Goal: Browse casually

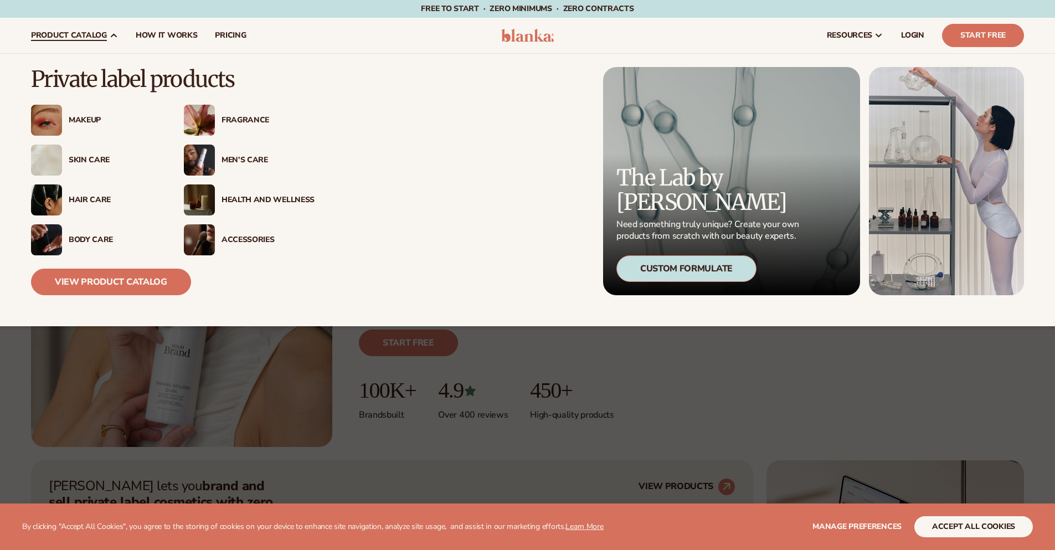
click at [103, 33] on span "product catalog" at bounding box center [69, 35] width 76 height 9
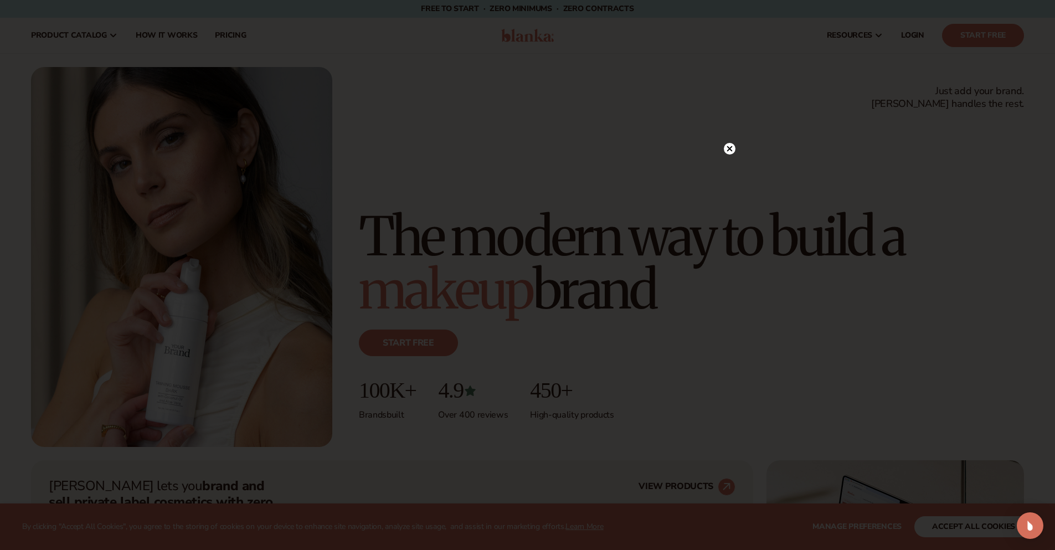
click at [729, 151] on circle at bounding box center [730, 149] width 12 height 12
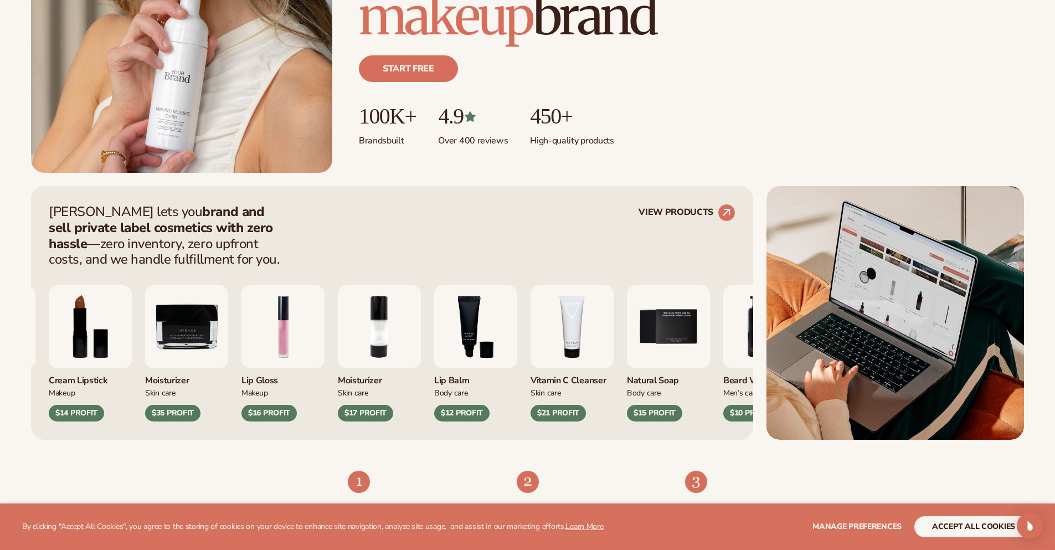
scroll to position [277, 0]
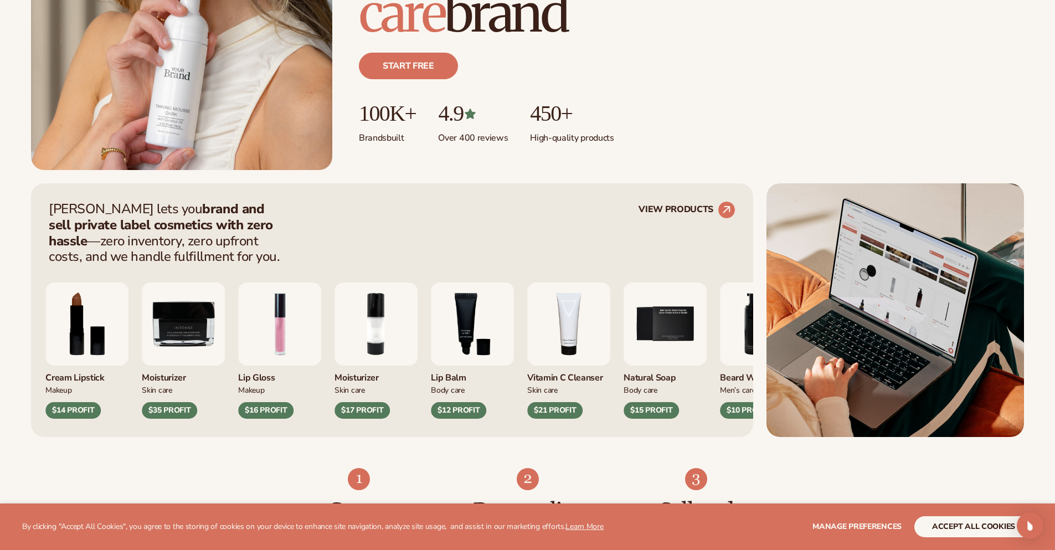
click at [176, 323] on img "9 / 9" at bounding box center [183, 323] width 83 height 83
click at [184, 337] on img "9 / 9" at bounding box center [183, 323] width 83 height 83
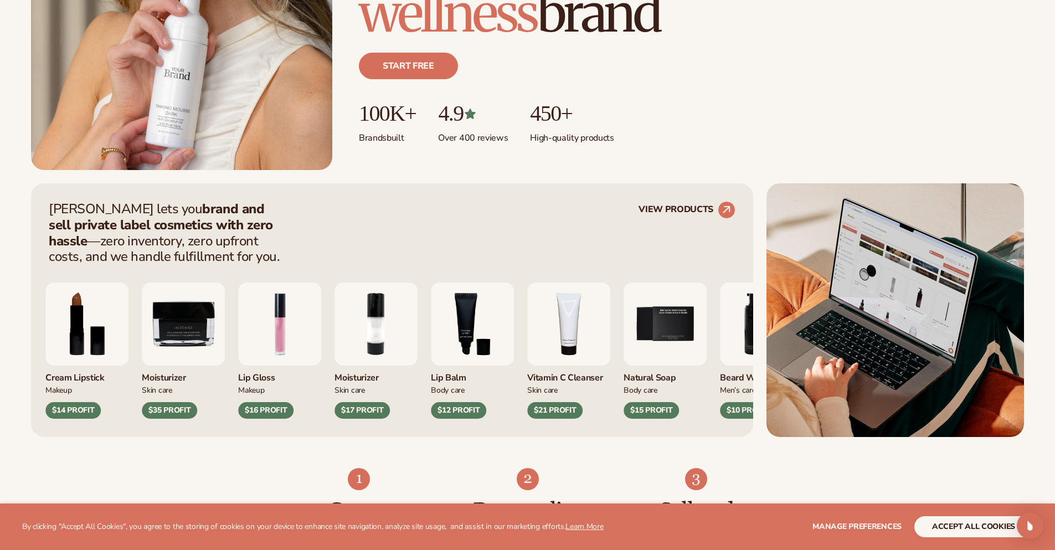
click at [184, 337] on img "9 / 9" at bounding box center [183, 323] width 83 height 83
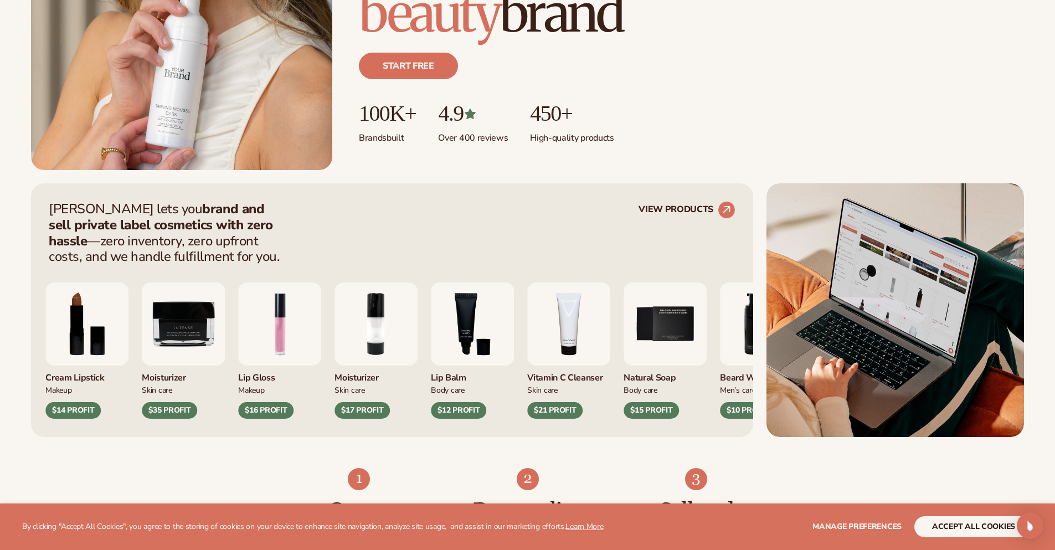
scroll to position [554, 0]
